Goal: Find specific page/section: Find specific page/section

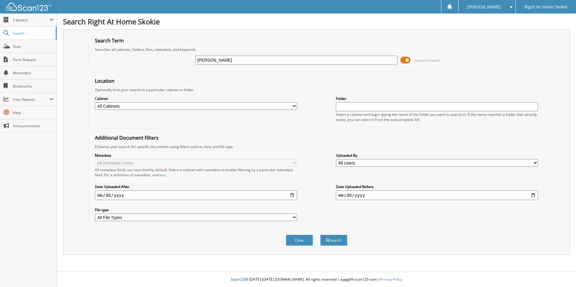
type input "[PERSON_NAME]"
click at [320, 235] on button "Search" at bounding box center [333, 240] width 27 height 11
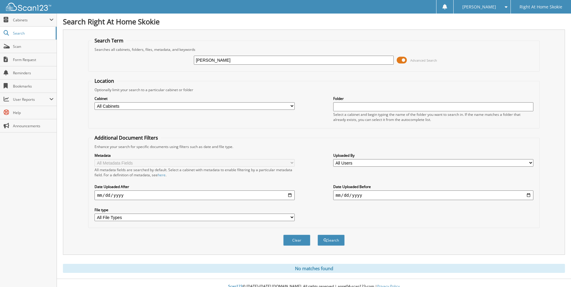
drag, startPoint x: 242, startPoint y: 60, endPoint x: 214, endPoint y: 60, distance: 28.3
click at [214, 60] on input "[PERSON_NAME]" at bounding box center [294, 60] width 200 height 9
type input "[PERSON_NAME]"
click at [318, 235] on button "Search" at bounding box center [331, 240] width 27 height 11
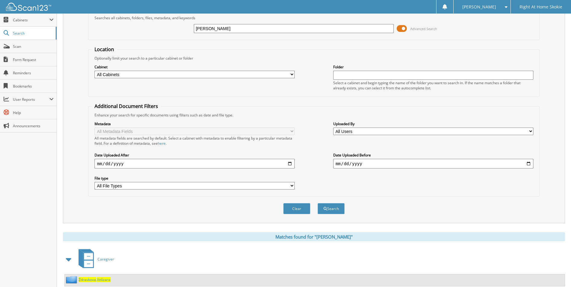
scroll to position [49, 0]
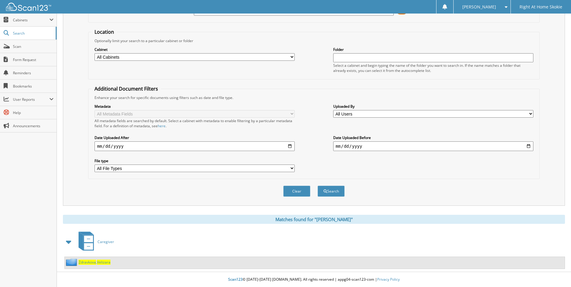
click at [106, 263] on span "Velizara" at bounding box center [104, 262] width 14 height 5
